Goal: Transaction & Acquisition: Subscribe to service/newsletter

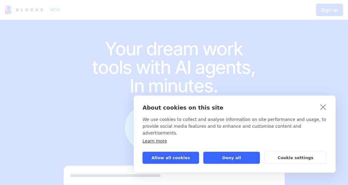
click at [242, 155] on button "Deny all" at bounding box center [232, 158] width 57 height 12
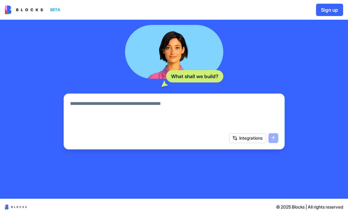
scroll to position [72, 0]
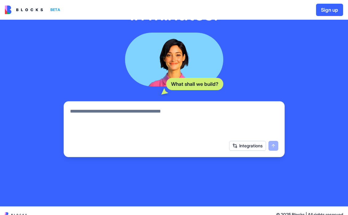
click at [215, 76] on video at bounding box center [174, 60] width 98 height 54
click at [276, 145] on div "Integrations" at bounding box center [253, 146] width 49 height 10
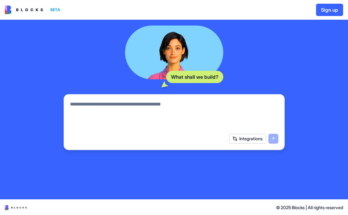
scroll to position [78, 0]
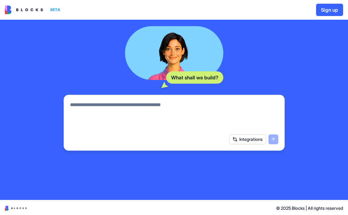
click at [202, 71] on div "What shall we build?" at bounding box center [194, 77] width 57 height 12
click at [196, 62] on video at bounding box center [174, 53] width 98 height 54
click at [165, 70] on video at bounding box center [174, 53] width 98 height 54
click at [196, 68] on video at bounding box center [174, 53] width 98 height 54
click at [183, 49] on video at bounding box center [174, 53] width 98 height 54
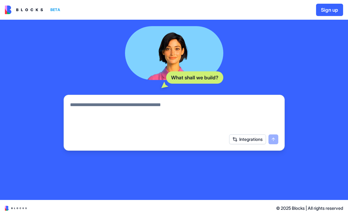
click at [189, 72] on div "What shall we build?" at bounding box center [194, 77] width 57 height 12
click at [168, 85] on div "What shall we build? Integrations" at bounding box center [174, 88] width 221 height 125
click at [167, 87] on icon at bounding box center [164, 84] width 7 height 7
click at [161, 117] on textarea at bounding box center [174, 116] width 209 height 30
click at [97, 128] on textarea at bounding box center [174, 116] width 209 height 30
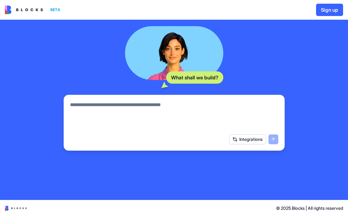
click at [333, 185] on div "Your dream work tools with AI agents, In minutes. What shall we build? Integrat…" at bounding box center [174, 70] width 348 height 259
click at [55, 18] on div "BETA Sign up" at bounding box center [174, 10] width 348 height 20
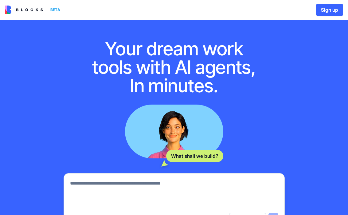
scroll to position [0, 0]
click at [42, 3] on div "BETA Sign up" at bounding box center [174, 10] width 348 height 20
